Goal: Task Accomplishment & Management: Use online tool/utility

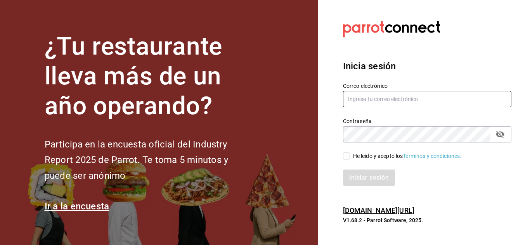
type input "[EMAIL_ADDRESS][DOMAIN_NAME]"
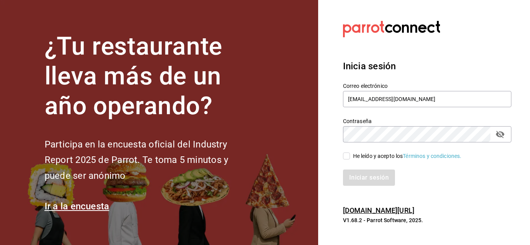
click at [347, 157] on input "He leído y acepto los Términos y condiciones." at bounding box center [346, 156] width 7 height 7
checkbox input "true"
click at [359, 176] on button "Iniciar sesión" at bounding box center [369, 178] width 53 height 16
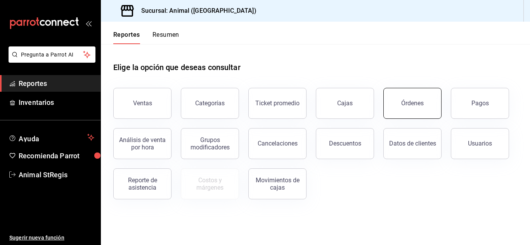
click at [402, 102] on div "Órdenes" at bounding box center [412, 103] width 22 height 7
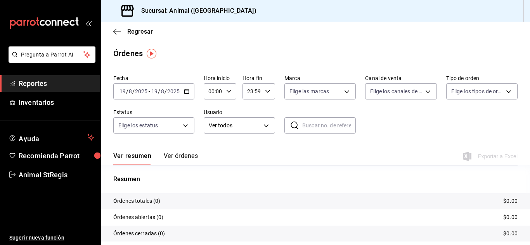
click at [184, 93] on icon "button" at bounding box center [186, 91] width 5 height 5
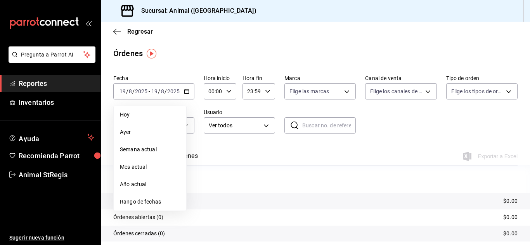
click at [155, 202] on span "Rango de fechas" at bounding box center [150, 202] width 60 height 8
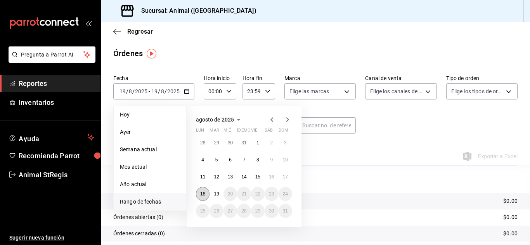
click at [203, 195] on abbr "18" at bounding box center [202, 194] width 5 height 5
click at [216, 194] on abbr "19" at bounding box center [216, 194] width 5 height 5
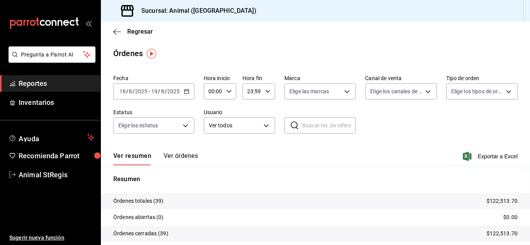
click at [233, 92] on div "00:00 Hora inicio" at bounding box center [220, 91] width 33 height 16
click at [210, 152] on button "02" at bounding box center [211, 149] width 13 height 16
type input "02:00"
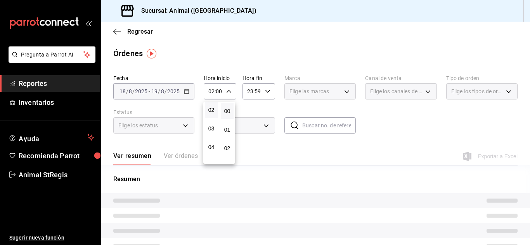
scroll to position [62, 0]
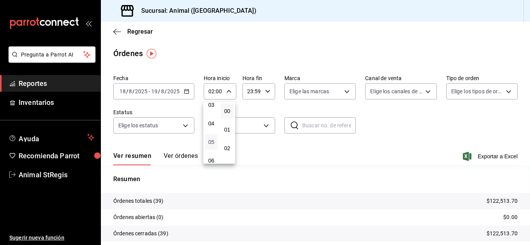
click at [211, 140] on span "05" at bounding box center [210, 142] width 3 height 6
type input "05:00"
click at [247, 149] on div at bounding box center [265, 122] width 530 height 245
click at [266, 92] on \(Stroke\) "button" at bounding box center [267, 91] width 5 height 3
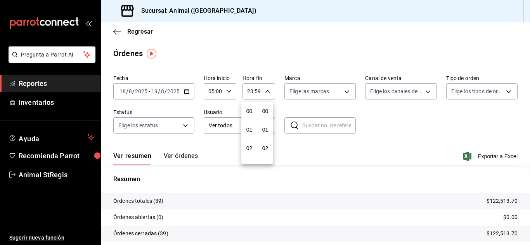
scroll to position [1055, 0]
click at [251, 112] on button "21" at bounding box center [249, 118] width 13 height 16
type input "21:59"
click at [263, 117] on span "57" at bounding box center [264, 117] width 3 height 6
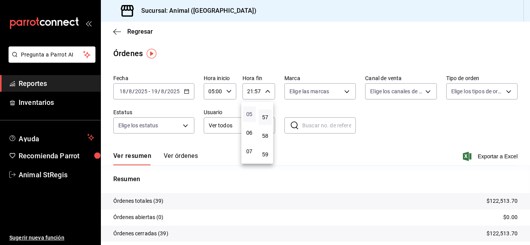
click at [251, 115] on span "05" at bounding box center [248, 114] width 3 height 6
type input "05:57"
click at [264, 118] on span "57" at bounding box center [264, 117] width 3 height 6
click at [266, 110] on span "00" at bounding box center [264, 111] width 3 height 6
type input "05:00"
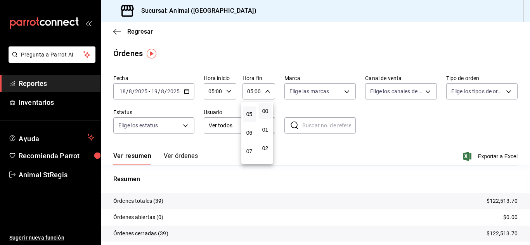
click at [405, 135] on div at bounding box center [265, 122] width 530 height 245
click at [483, 157] on span "Exportar a Excel" at bounding box center [490, 156] width 53 height 9
click at [117, 29] on icon "button" at bounding box center [117, 31] width 8 height 7
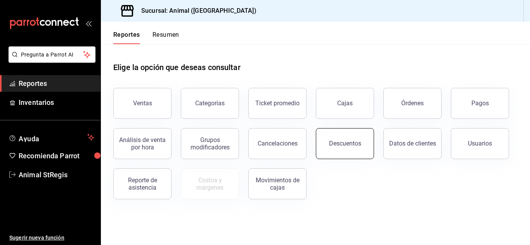
click at [328, 152] on button "Descuentos" at bounding box center [345, 143] width 58 height 31
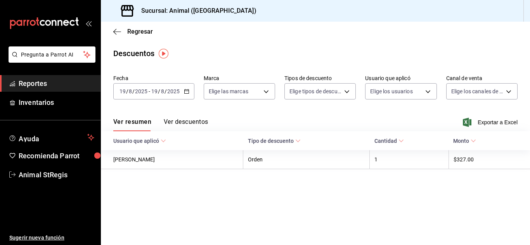
click at [187, 93] on icon "button" at bounding box center [186, 91] width 5 height 5
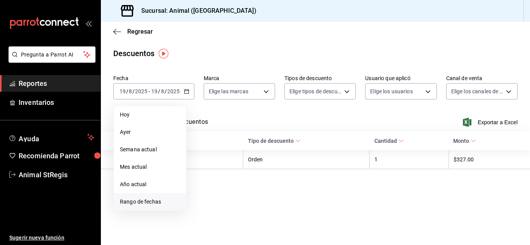
click at [140, 202] on span "Rango de fechas" at bounding box center [150, 202] width 60 height 8
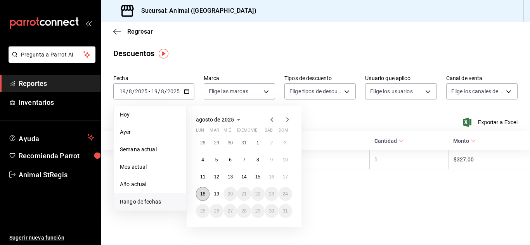
click at [202, 196] on abbr "18" at bounding box center [202, 194] width 5 height 5
click at [214, 193] on abbr "19" at bounding box center [216, 194] width 5 height 5
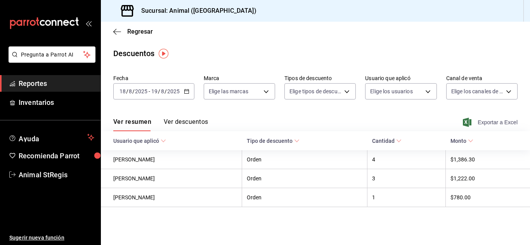
click at [482, 121] on span "Exportar a Excel" at bounding box center [490, 122] width 53 height 9
